Goal: Information Seeking & Learning: Understand process/instructions

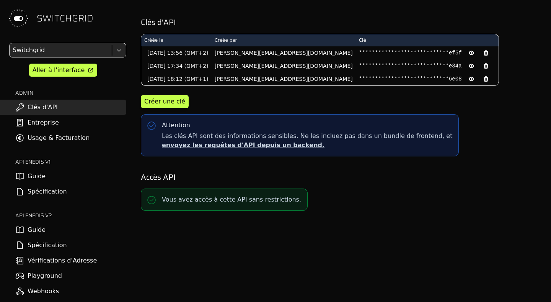
click at [54, 243] on link "Spécification" at bounding box center [63, 244] width 126 height 15
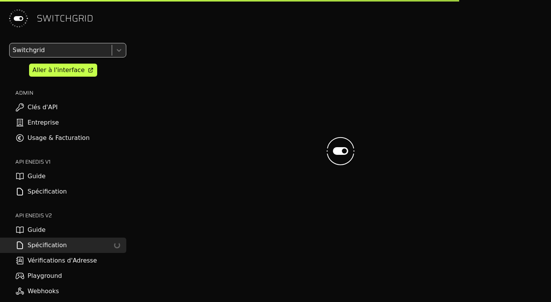
select select "**********"
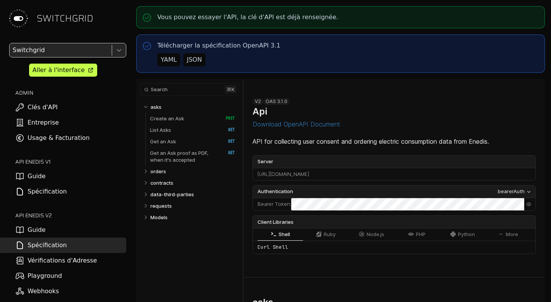
select select "**********"
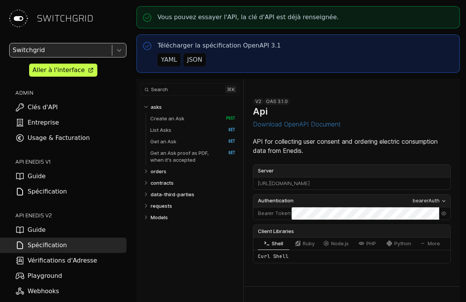
click at [199, 57] on div "JSON" at bounding box center [194, 59] width 15 height 9
